Goal: Task Accomplishment & Management: Manage account settings

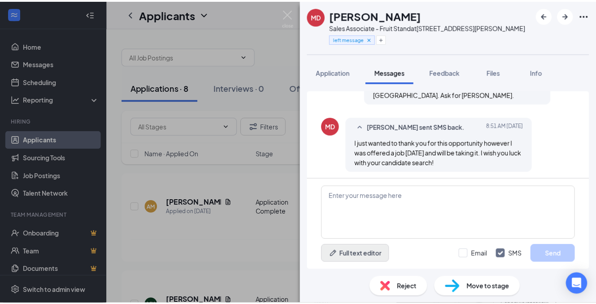
scroll to position [549, 0]
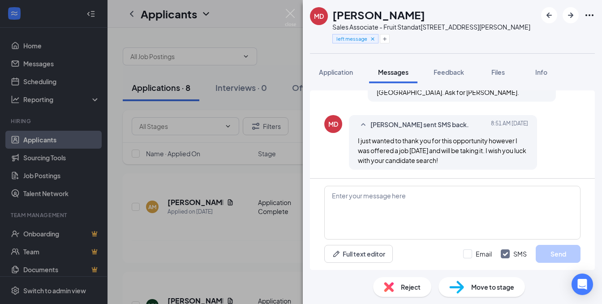
click at [412, 286] on span "Reject" at bounding box center [411, 287] width 20 height 10
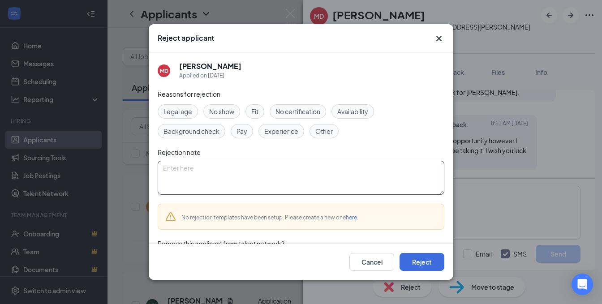
click at [207, 179] on textarea at bounding box center [301, 178] width 287 height 34
type textarea "took another offer"
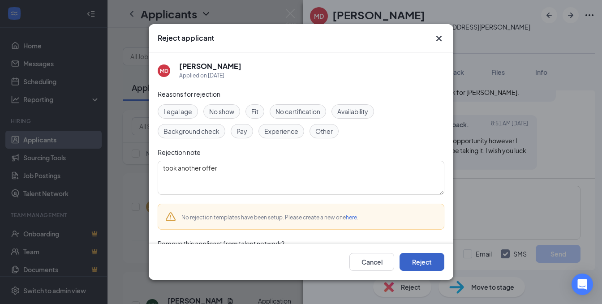
click at [407, 257] on button "Reject" at bounding box center [422, 262] width 45 height 18
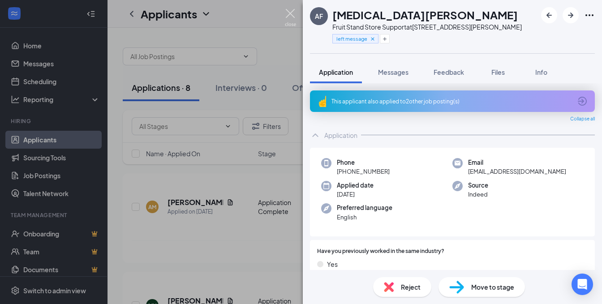
click at [287, 12] on img at bounding box center [290, 17] width 11 height 17
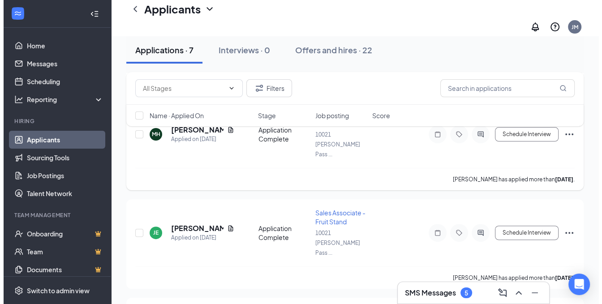
scroll to position [224, 0]
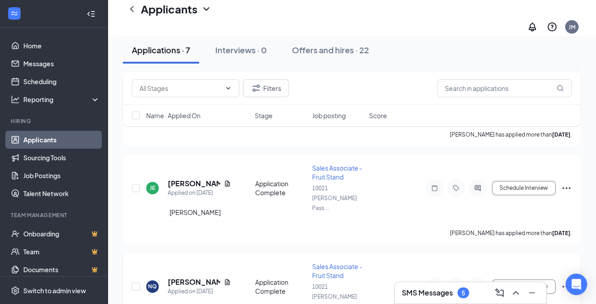
click at [185, 277] on h5 "[PERSON_NAME]" at bounding box center [194, 282] width 52 height 10
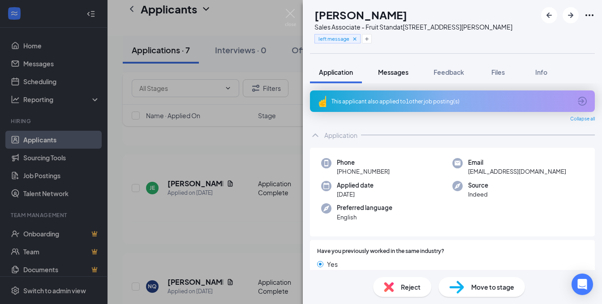
click at [403, 73] on span "Messages" at bounding box center [393, 72] width 30 height 8
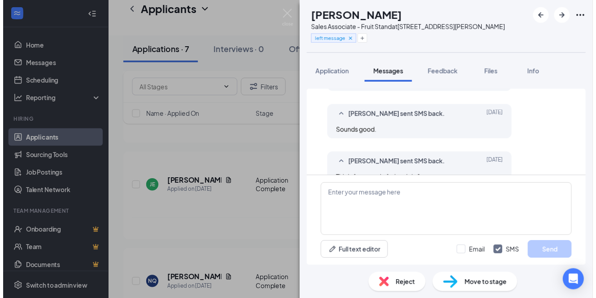
scroll to position [815, 0]
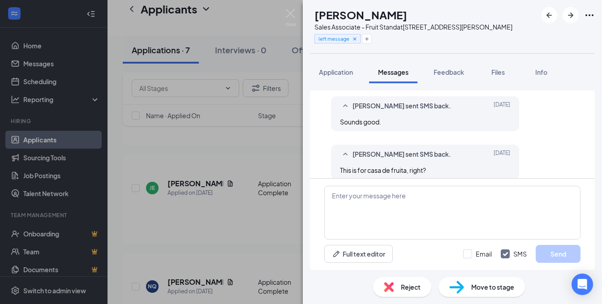
click at [403, 288] on span "Reject" at bounding box center [411, 287] width 20 height 10
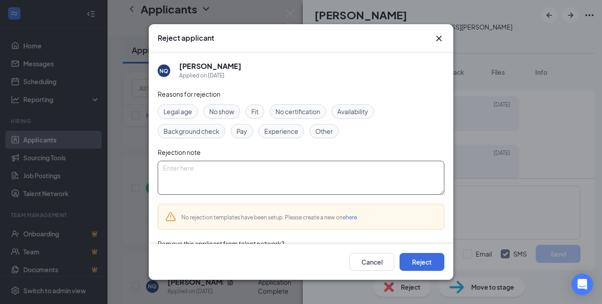
click at [199, 182] on textarea at bounding box center [301, 178] width 287 height 34
type textarea "no call no show."
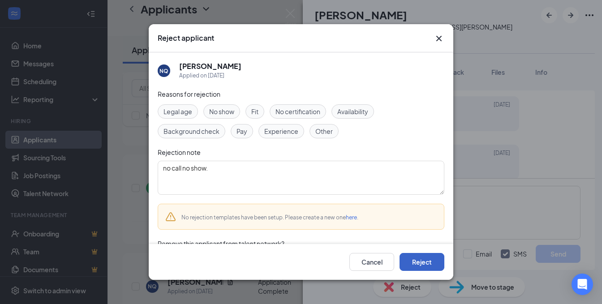
click at [415, 261] on button "Reject" at bounding box center [422, 262] width 45 height 18
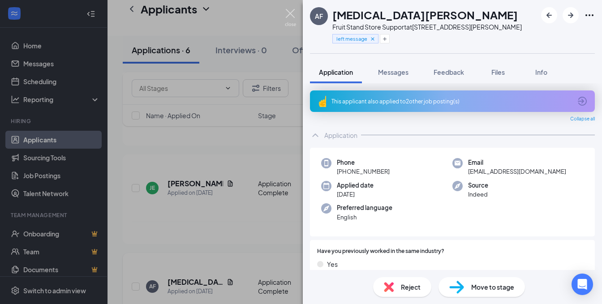
drag, startPoint x: 289, startPoint y: 11, endPoint x: 249, endPoint y: 221, distance: 213.5
click at [289, 12] on img at bounding box center [290, 17] width 11 height 17
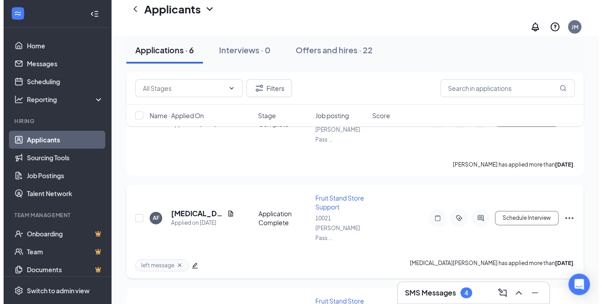
scroll to position [314, 0]
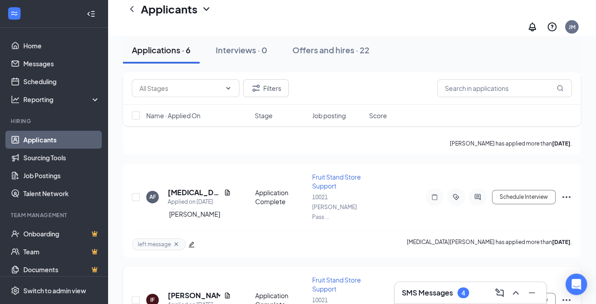
click at [186, 291] on h5 "[PERSON_NAME]" at bounding box center [194, 296] width 52 height 10
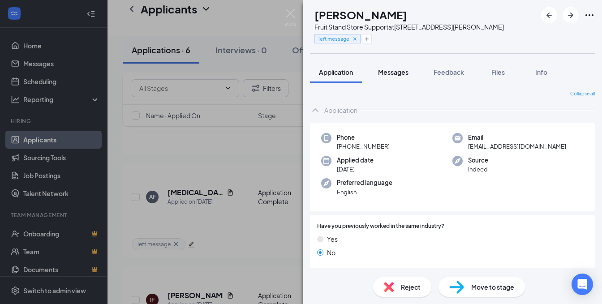
click at [389, 72] on span "Messages" at bounding box center [393, 72] width 30 height 8
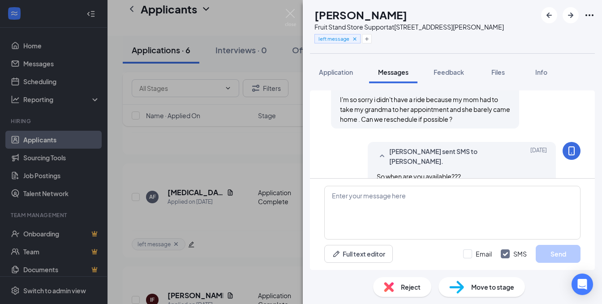
scroll to position [545, 0]
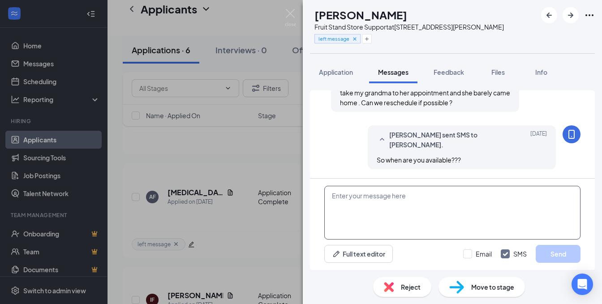
click at [361, 196] on textarea at bounding box center [452, 213] width 256 height 54
click at [410, 289] on span "Reject" at bounding box center [411, 287] width 20 height 10
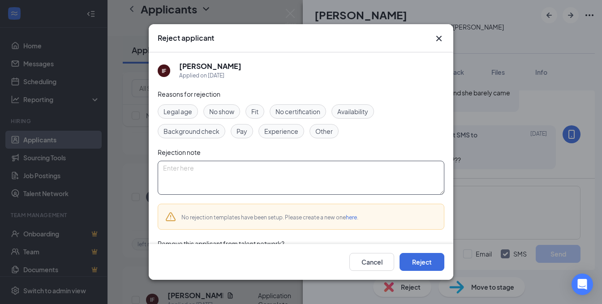
click at [206, 164] on textarea at bounding box center [301, 178] width 287 height 34
type textarea "no response"
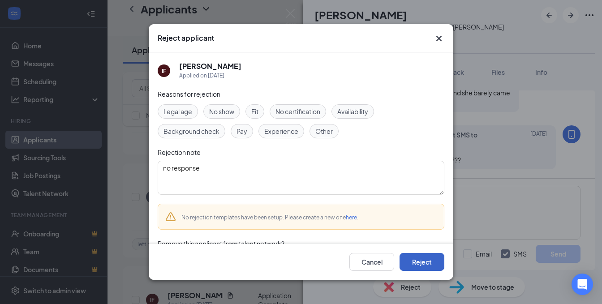
click at [423, 258] on button "Reject" at bounding box center [422, 262] width 45 height 18
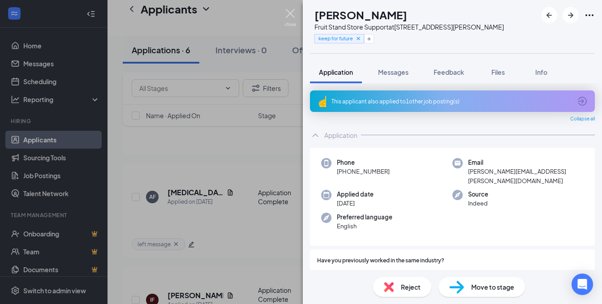
click at [288, 11] on img at bounding box center [290, 17] width 11 height 17
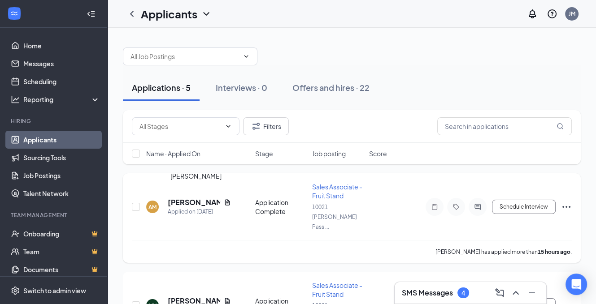
click at [195, 198] on h5 "[PERSON_NAME]" at bounding box center [194, 203] width 52 height 10
click at [195, 197] on body "Home Messages Scheduling Reporting Hiring Applicants Sourcing Tools Job Posting…" at bounding box center [298, 152] width 596 height 304
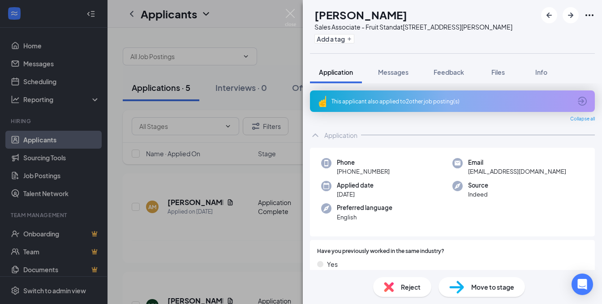
click at [391, 92] on div "This applicant also applied to 2 other job posting(s)" at bounding box center [452, 102] width 285 height 22
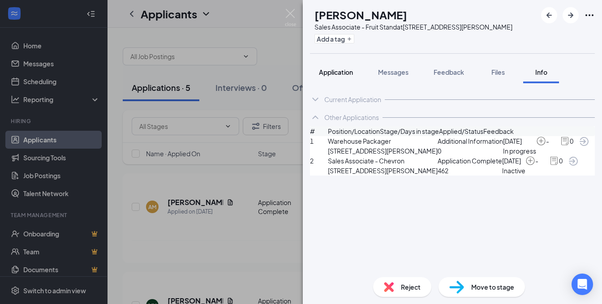
click at [342, 73] on span "Application" at bounding box center [336, 72] width 34 height 8
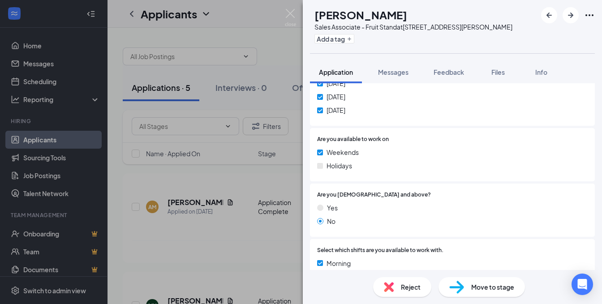
scroll to position [583, 0]
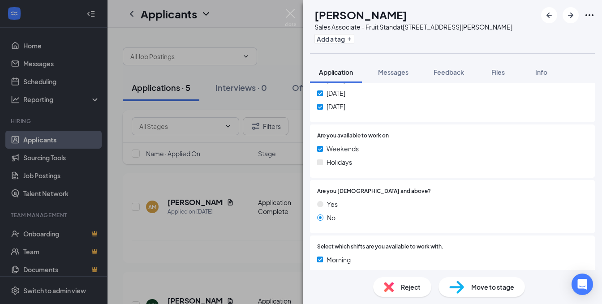
click at [406, 289] on span "Reject" at bounding box center [411, 287] width 20 height 10
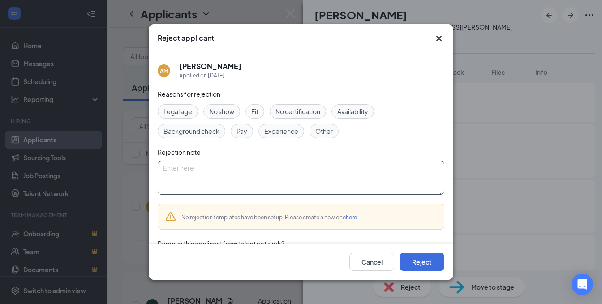
click at [186, 173] on textarea at bounding box center [301, 178] width 287 height 34
type textarea "not a good match"
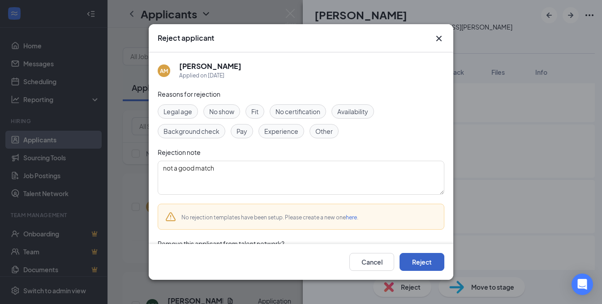
click at [416, 265] on button "Reject" at bounding box center [422, 262] width 45 height 18
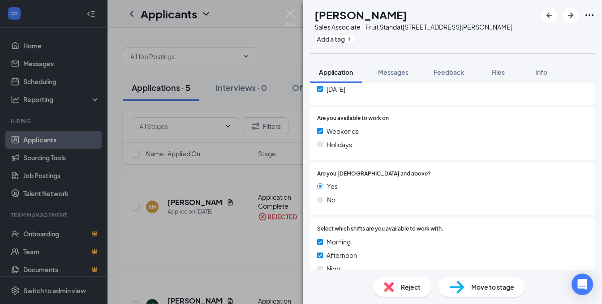
scroll to position [605, 0]
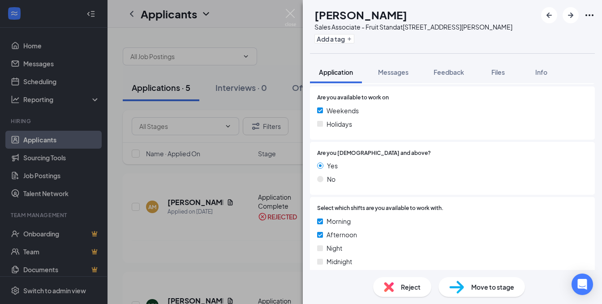
click at [407, 292] on span "Reject" at bounding box center [411, 287] width 20 height 10
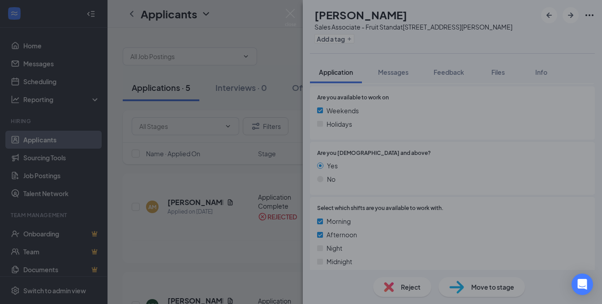
scroll to position [601, 0]
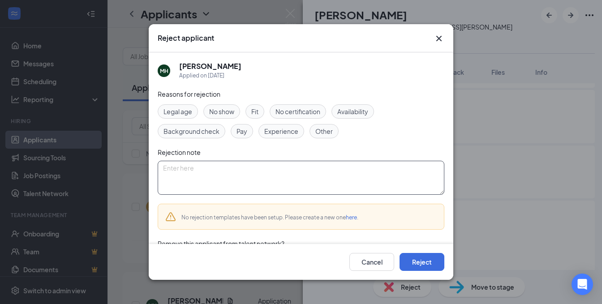
click at [186, 176] on textarea at bounding box center [301, 178] width 287 height 34
type textarea "n"
type textarea "availability does not match."
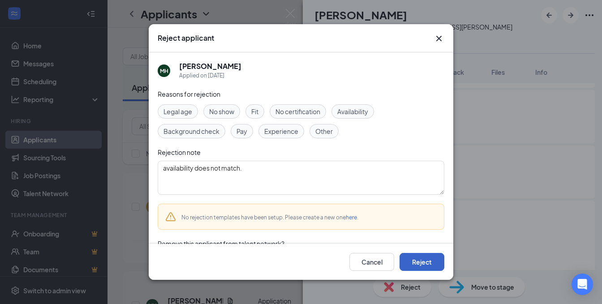
click at [421, 263] on button "Reject" at bounding box center [422, 262] width 45 height 18
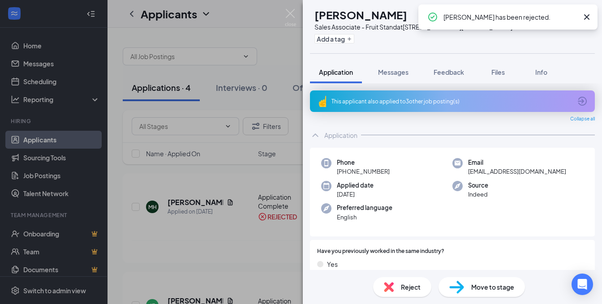
drag, startPoint x: 384, startPoint y: 104, endPoint x: 381, endPoint y: 111, distance: 7.0
click at [385, 104] on div "This applicant also applied to 3 other job posting(s)" at bounding box center [452, 102] width 240 height 8
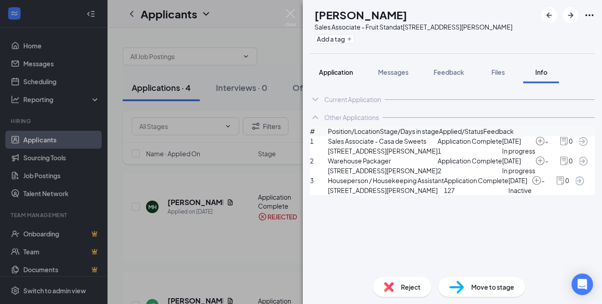
click at [338, 71] on span "Application" at bounding box center [336, 72] width 34 height 8
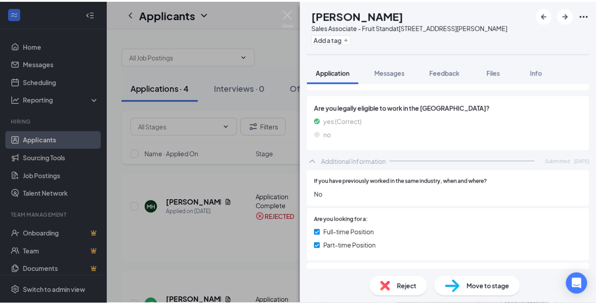
scroll to position [316, 0]
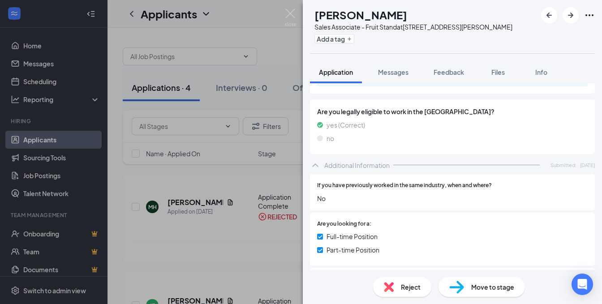
click at [414, 290] on span "Reject" at bounding box center [411, 287] width 20 height 10
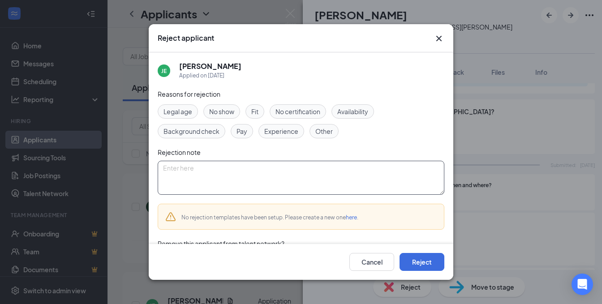
click at [186, 181] on textarea at bounding box center [301, 178] width 287 height 34
type textarea "not a good match"
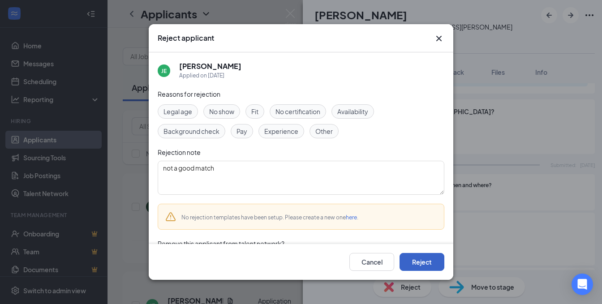
click at [425, 264] on button "Reject" at bounding box center [422, 262] width 45 height 18
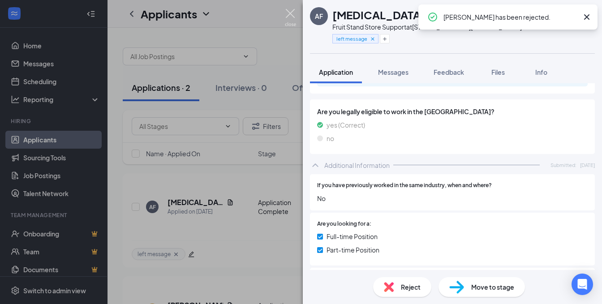
click at [289, 10] on img at bounding box center [290, 17] width 11 height 17
